Goal: Task Accomplishment & Management: Manage account settings

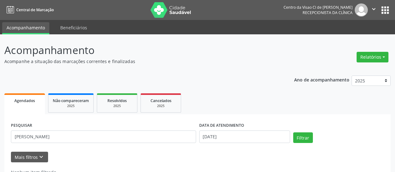
scroll to position [21, 0]
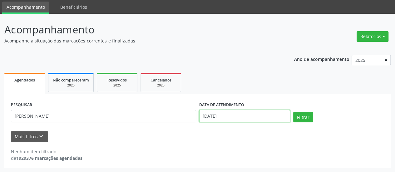
click at [225, 116] on body "Central de Marcação Centro da Visao Cl de [PERSON_NAME] Recepcionista da clínic…" at bounding box center [197, 65] width 395 height 172
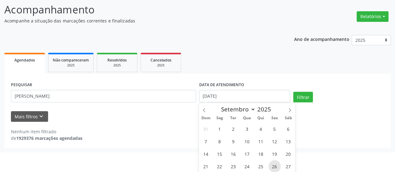
click at [273, 165] on span "26" at bounding box center [274, 166] width 12 height 12
type input "[DATE]"
click at [273, 164] on span "26" at bounding box center [274, 166] width 12 height 12
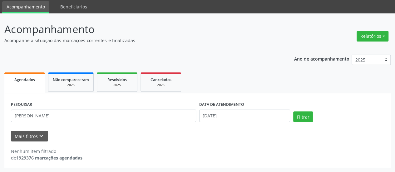
scroll to position [21, 0]
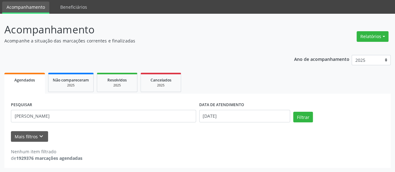
click at [273, 164] on div "PESQUISAR antonio de pad DATA DE ATENDIMENTO [DATE] Filtrar UNIDADE EXECUTANTE …" at bounding box center [197, 131] width 386 height 74
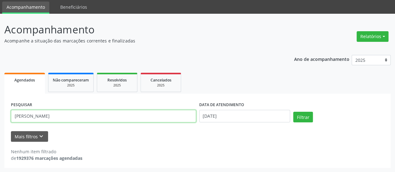
click at [66, 113] on input "[PERSON_NAME]" at bounding box center [103, 116] width 185 height 12
drag, startPoint x: 66, startPoint y: 113, endPoint x: 0, endPoint y: 118, distance: 66.1
click at [0, 118] on div "Acompanhamento Acompanhe a situação das marcações correntes e finalizadas Relat…" at bounding box center [197, 93] width 395 height 159
type input "[PERSON_NAME]"
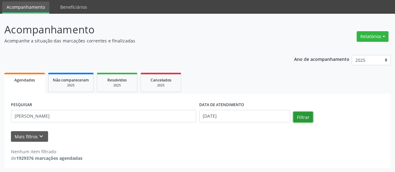
click at [299, 118] on button "Filtrar" at bounding box center [303, 117] width 20 height 11
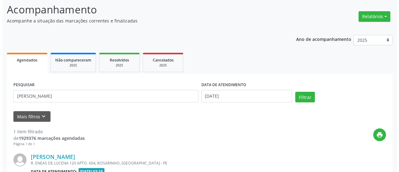
scroll to position [121, 0]
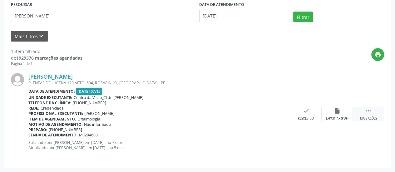
click at [374, 110] on div " Mais ações" at bounding box center [368, 113] width 31 height 13
click at [306, 111] on icon "cancel" at bounding box center [305, 110] width 7 height 7
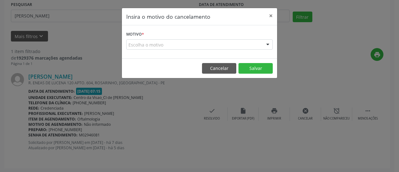
click at [207, 50] on div "Motivo * Escolha o motivo Outro Médico - Participação em eventos (ex: congresso…" at bounding box center [199, 41] width 155 height 33
click at [203, 45] on div "Escolha o motivo" at bounding box center [199, 44] width 147 height 11
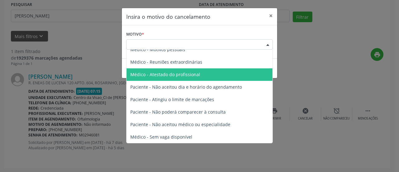
scroll to position [31, 0]
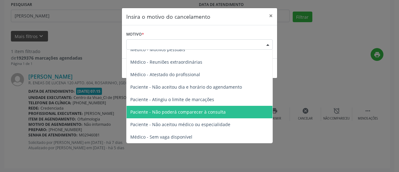
click at [183, 112] on span "Paciente - Não poderá comparecer à consulta" at bounding box center [177, 112] width 95 height 6
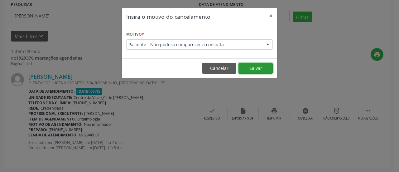
click at [259, 64] on button "Salvar" at bounding box center [256, 68] width 34 height 11
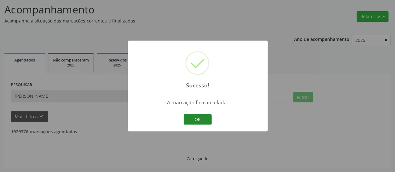
scroll to position [21, 0]
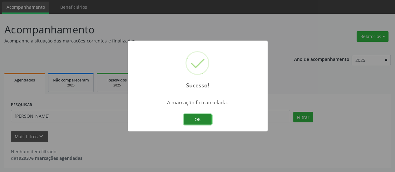
click at [199, 116] on button "OK" at bounding box center [198, 119] width 28 height 11
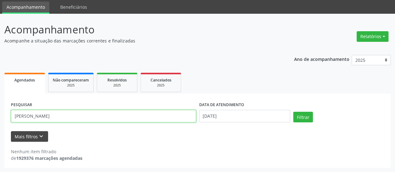
drag, startPoint x: 42, startPoint y: 117, endPoint x: 26, endPoint y: 132, distance: 21.2
click at [2, 127] on div "Acompanhamento Acompanhe a situação das marcações correntes e finalizadas Relat…" at bounding box center [197, 93] width 395 height 159
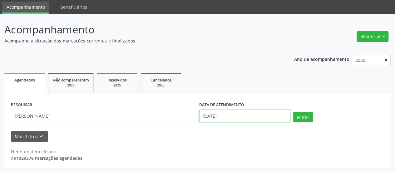
click at [232, 117] on input "[DATE]" at bounding box center [244, 116] width 91 height 12
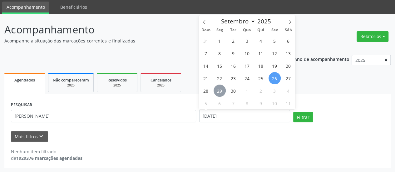
click at [223, 91] on span "29" at bounding box center [219, 91] width 12 height 12
type input "[DATE]"
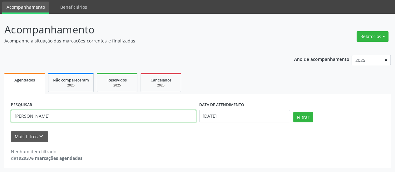
click at [134, 113] on input "[PERSON_NAME]" at bounding box center [103, 116] width 185 height 12
drag, startPoint x: 134, startPoint y: 113, endPoint x: 2, endPoint y: 125, distance: 132.0
click at [0, 123] on div "Acompanhamento Acompanhe a situação das marcações correntes e finalizadas Relat…" at bounding box center [197, 93] width 395 height 159
type input "[PERSON_NAME]"
click at [293, 112] on button "Filtrar" at bounding box center [303, 117] width 20 height 11
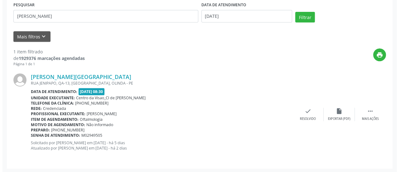
scroll to position [121, 0]
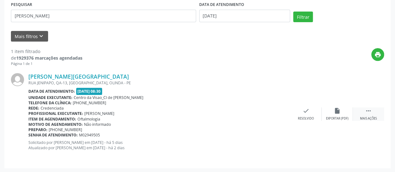
click at [372, 114] on div " Mais ações" at bounding box center [368, 113] width 31 height 13
click at [310, 109] on div "cancel Cancelar" at bounding box center [305, 113] width 31 height 13
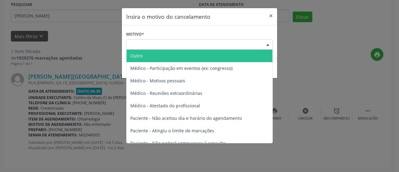
click at [188, 46] on div "Escolha o motivo" at bounding box center [199, 44] width 147 height 11
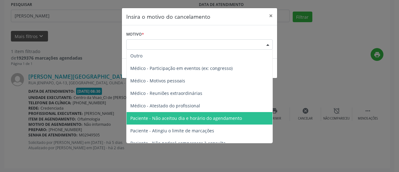
scroll to position [31, 0]
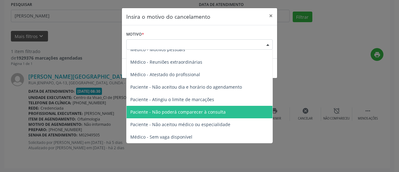
click at [186, 113] on span "Paciente - Não poderá comparecer à consulta" at bounding box center [177, 112] width 95 height 6
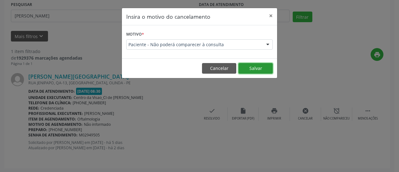
click at [256, 64] on button "Salvar" at bounding box center [256, 68] width 34 height 11
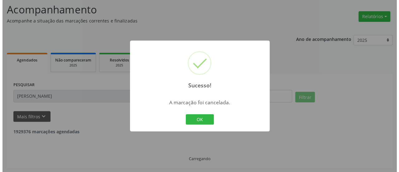
scroll to position [21, 0]
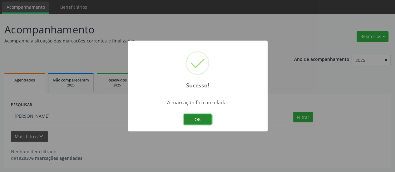
click at [193, 123] on button "OK" at bounding box center [198, 119] width 28 height 11
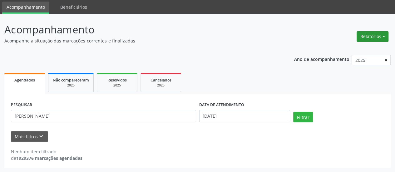
click at [371, 37] on button "Relatórios" at bounding box center [372, 36] width 32 height 11
click at [352, 49] on link "Agendamentos" at bounding box center [354, 49] width 67 height 9
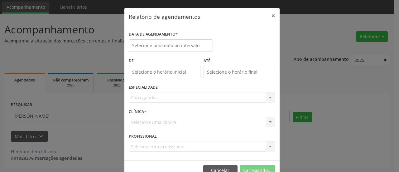
scroll to position [0, 0]
click at [175, 47] on input "text" at bounding box center [171, 45] width 84 height 12
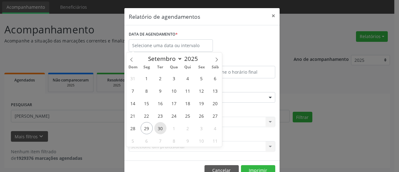
click at [159, 130] on span "30" at bounding box center [160, 128] width 12 height 12
type input "[DATE]"
click at [159, 130] on span "30" at bounding box center [160, 128] width 12 height 12
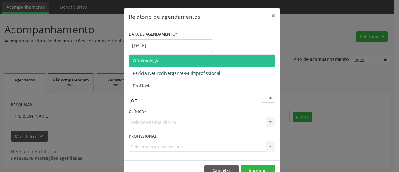
type input "OFT"
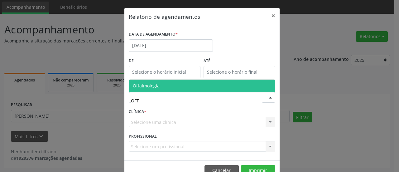
click at [166, 84] on span "Oftalmologia" at bounding box center [202, 86] width 146 height 12
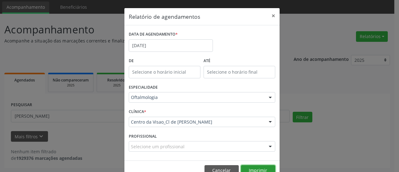
click at [248, 166] on button "Imprimir" at bounding box center [258, 170] width 34 height 11
